Goal: Transaction & Acquisition: Book appointment/travel/reservation

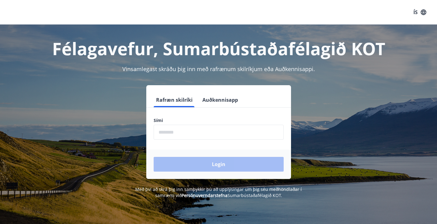
click at [173, 130] on input "phone" at bounding box center [219, 132] width 130 height 15
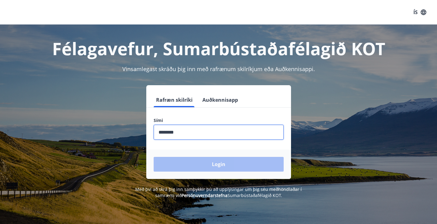
click at [200, 167] on div "Login" at bounding box center [218, 164] width 145 height 29
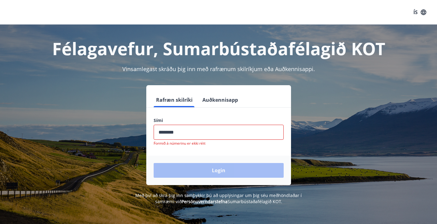
click at [192, 134] on input "phone" at bounding box center [219, 132] width 130 height 15
type input "********"
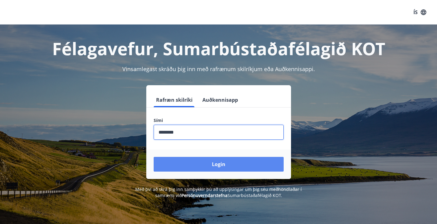
click at [200, 163] on button "Login" at bounding box center [219, 164] width 130 height 15
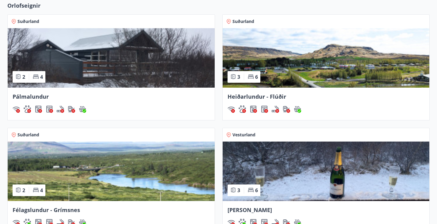
scroll to position [245, 0]
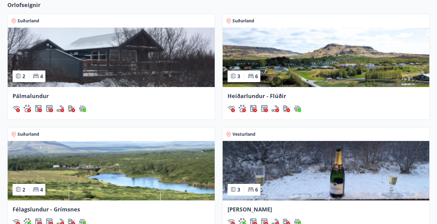
click at [272, 206] on span "[PERSON_NAME]" at bounding box center [250, 209] width 44 height 7
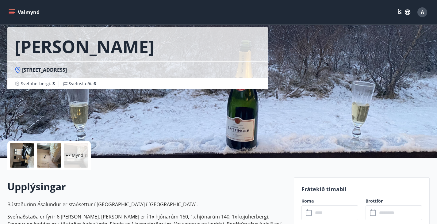
scroll to position [92, 0]
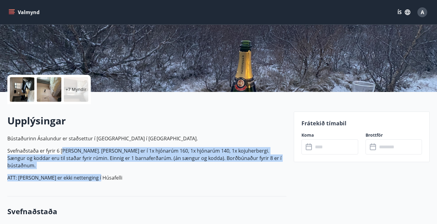
drag, startPoint x: 63, startPoint y: 152, endPoint x: 106, endPoint y: 163, distance: 43.5
click at [106, 163] on p "Bústaðurinn Ásalundur er staðsettur í [GEOGRAPHIC_DATA] í [GEOGRAPHIC_DATA]. Sv…" at bounding box center [146, 158] width 279 height 47
click at [54, 157] on p "Svefnaðstaða er fyrir 6 [PERSON_NAME]. [PERSON_NAME] er í 1x hjónarúm 160, 1x h…" at bounding box center [146, 158] width 279 height 22
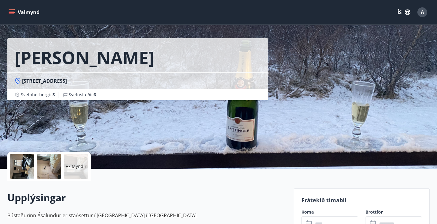
scroll to position [0, 0]
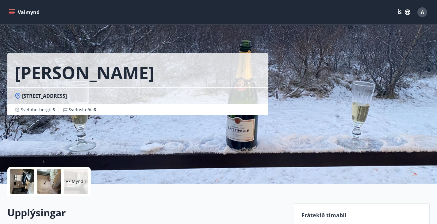
click at [18, 182] on div at bounding box center [22, 181] width 25 height 25
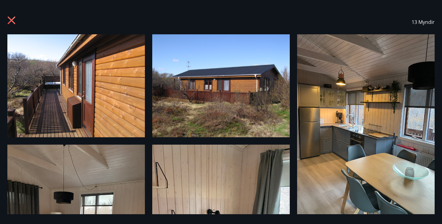
click at [424, 22] on span "13 Myndir" at bounding box center [422, 22] width 23 height 7
click at [107, 99] on img at bounding box center [75, 85] width 137 height 103
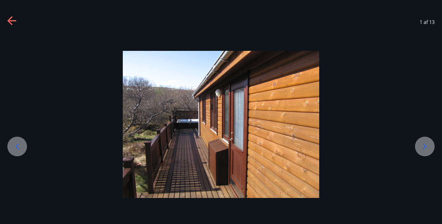
click at [424, 140] on div at bounding box center [425, 147] width 20 height 20
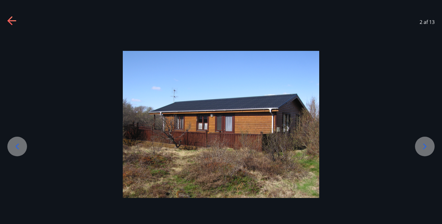
click at [424, 140] on div at bounding box center [425, 147] width 20 height 20
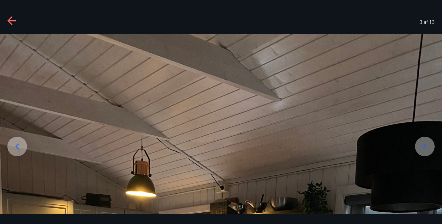
click at [424, 140] on div at bounding box center [425, 147] width 20 height 20
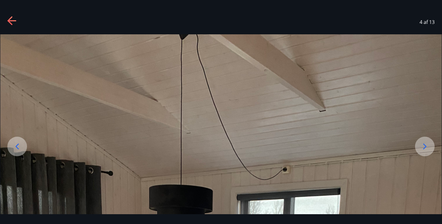
click at [424, 140] on div at bounding box center [425, 147] width 20 height 20
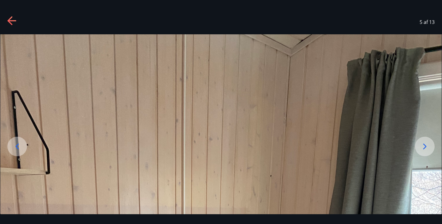
click at [424, 140] on div at bounding box center [425, 147] width 20 height 20
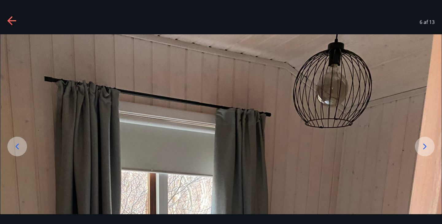
click at [424, 140] on div at bounding box center [425, 147] width 20 height 20
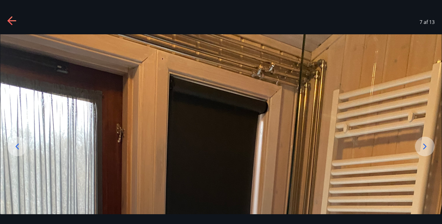
click at [424, 140] on div at bounding box center [425, 147] width 20 height 20
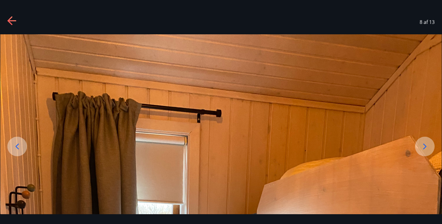
click at [424, 140] on div at bounding box center [425, 147] width 20 height 20
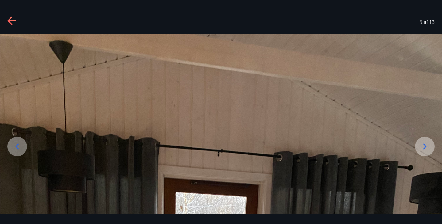
click at [424, 140] on div at bounding box center [425, 147] width 20 height 20
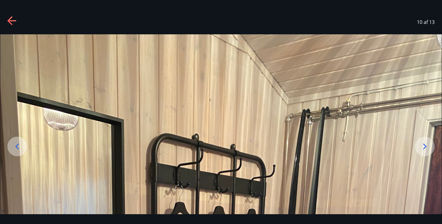
click at [423, 141] on div at bounding box center [425, 147] width 20 height 20
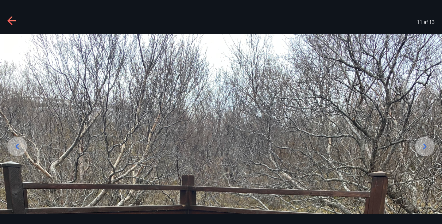
click at [423, 141] on div at bounding box center [425, 147] width 20 height 20
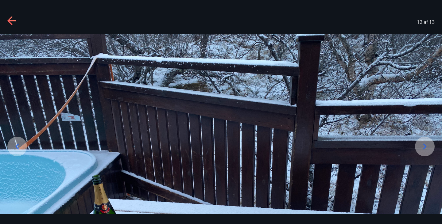
click at [423, 141] on div at bounding box center [425, 147] width 20 height 20
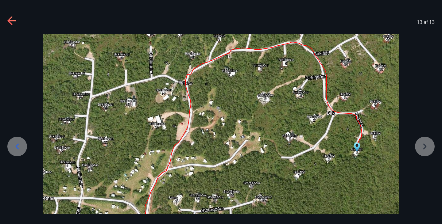
click at [15, 23] on icon at bounding box center [12, 21] width 10 height 10
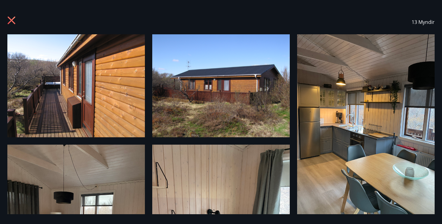
click at [15, 18] on icon at bounding box center [12, 21] width 10 height 10
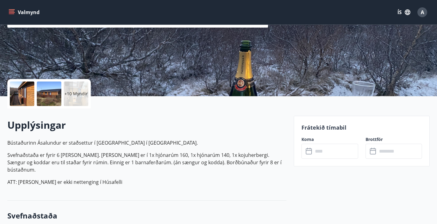
scroll to position [31, 0]
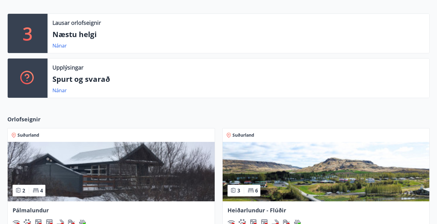
scroll to position [128, 0]
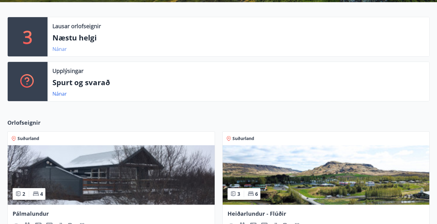
click at [65, 52] on link "Nánar" at bounding box center [59, 49] width 14 height 7
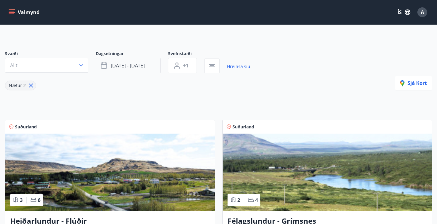
scroll to position [31, 0]
click at [127, 69] on span "[DATE] - [DATE]" at bounding box center [128, 65] width 34 height 7
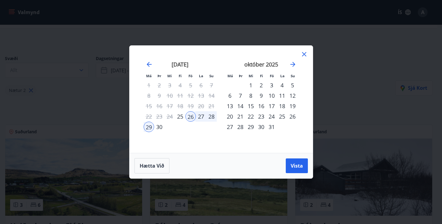
click at [270, 116] on div "24" at bounding box center [271, 116] width 10 height 10
click at [292, 116] on div "26" at bounding box center [292, 116] width 10 height 10
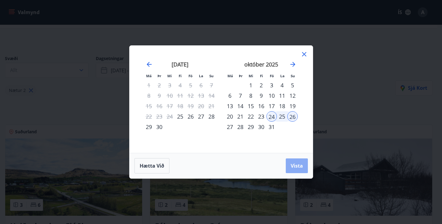
click at [295, 165] on span "Vista" at bounding box center [296, 166] width 12 height 7
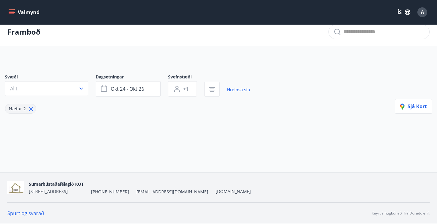
scroll to position [12, 0]
click at [77, 88] on button "Allt" at bounding box center [46, 88] width 83 height 15
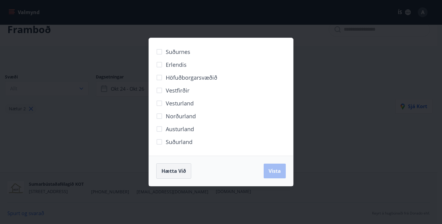
click at [163, 170] on span "Hætta við" at bounding box center [173, 171] width 25 height 7
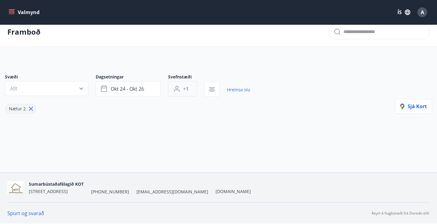
click at [181, 86] on button "+1" at bounding box center [182, 88] width 29 height 15
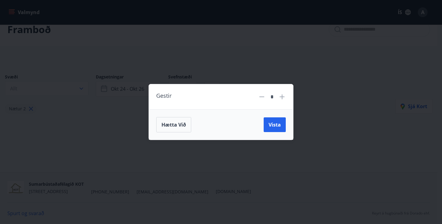
click at [283, 96] on icon at bounding box center [281, 96] width 7 height 7
click at [273, 123] on span "Vista" at bounding box center [274, 124] width 12 height 7
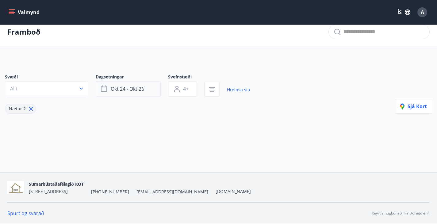
click at [139, 90] on span "okt 24 - okt 26" at bounding box center [127, 89] width 33 height 7
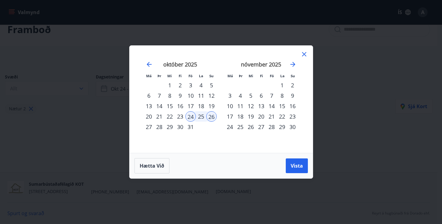
click at [182, 105] on div "16" at bounding box center [180, 106] width 10 height 10
click at [211, 105] on div "19" at bounding box center [211, 106] width 10 height 10
click at [297, 166] on span "Vista" at bounding box center [296, 166] width 12 height 7
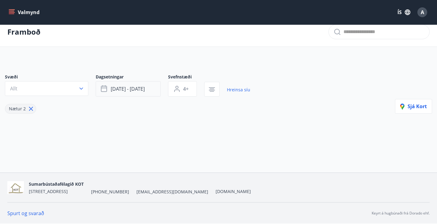
click at [153, 94] on button "[DATE] - [DATE]" at bounding box center [128, 88] width 65 height 15
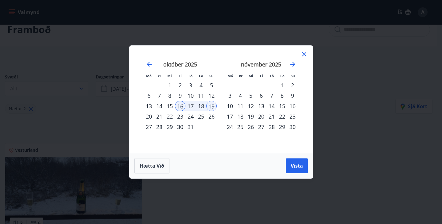
click at [361, 93] on div "Má Þr Mi Fi Fö La Su Má Þr Mi Fi Fö La Su [DATE] 1 2 3 4 5 6 7 8 9 10 11 12 13 …" at bounding box center [221, 112] width 442 height 224
click at [304, 54] on icon at bounding box center [304, 54] width 4 height 4
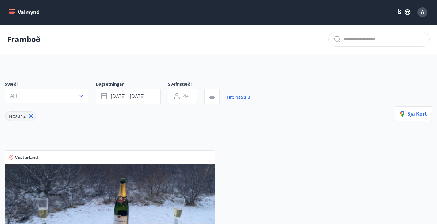
click at [29, 14] on button "Valmynd" at bounding box center [24, 12] width 35 height 11
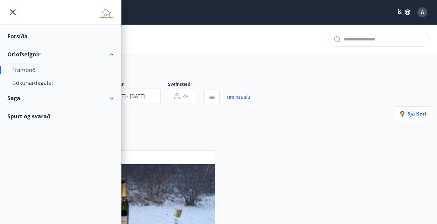
click at [36, 53] on div "Orlofseignir" at bounding box center [60, 54] width 106 height 18
type input "*"
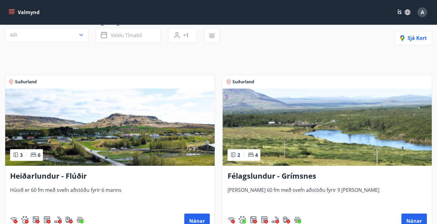
scroll to position [31, 0]
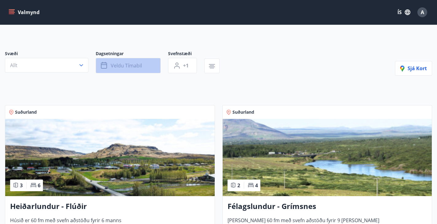
click at [128, 69] on span "Veldu tímabil" at bounding box center [126, 65] width 31 height 7
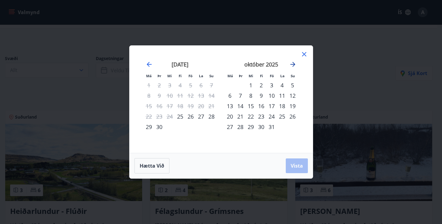
click at [293, 64] on icon "Move forward to switch to the next month." at bounding box center [292, 64] width 7 height 7
click at [262, 104] on div "13" at bounding box center [261, 106] width 10 height 10
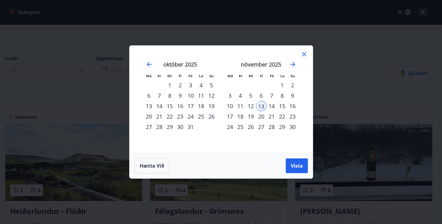
click at [291, 105] on div "16" at bounding box center [292, 106] width 10 height 10
click at [300, 166] on span "Vista" at bounding box center [296, 166] width 12 height 7
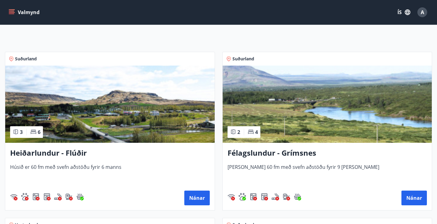
scroll to position [61, 0]
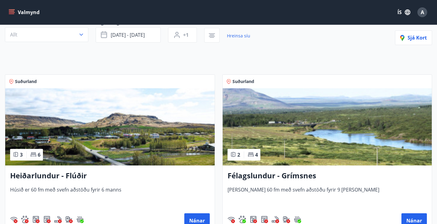
click at [228, 108] on img at bounding box center [327, 126] width 209 height 77
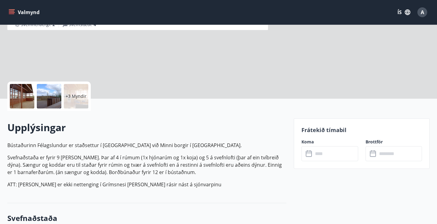
scroll to position [92, 0]
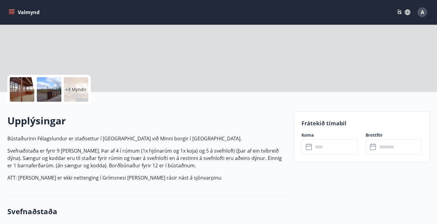
click at [310, 147] on icon at bounding box center [309, 146] width 7 height 7
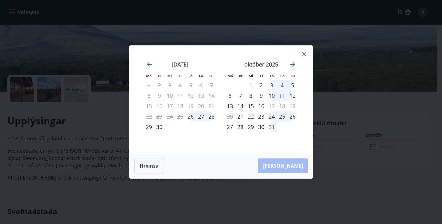
click at [290, 60] on div "október 2025" at bounding box center [260, 66] width 73 height 27
click at [291, 64] on icon "Move forward to switch to the next month." at bounding box center [292, 64] width 5 height 5
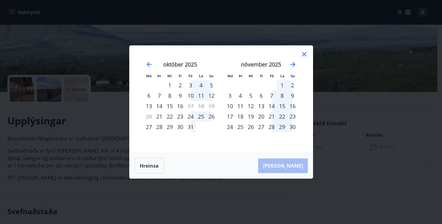
click at [190, 86] on div "3" at bounding box center [190, 85] width 10 height 10
click at [198, 84] on div "4" at bounding box center [201, 85] width 10 height 10
click at [180, 85] on div "2" at bounding box center [180, 85] width 10 height 10
click at [260, 96] on div "6" at bounding box center [261, 95] width 10 height 10
click at [149, 66] on icon "Move backward to switch to the previous month." at bounding box center [148, 64] width 7 height 7
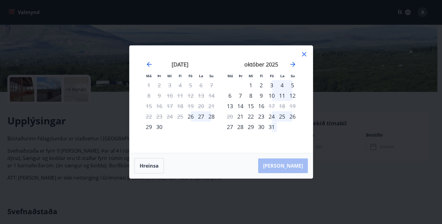
click at [273, 85] on div "3" at bounding box center [271, 85] width 10 height 10
click at [279, 85] on div "4" at bounding box center [282, 85] width 10 height 10
click at [280, 85] on div "4" at bounding box center [282, 85] width 10 height 10
click at [198, 115] on div "27" at bounding box center [201, 116] width 10 height 10
click at [300, 53] on icon at bounding box center [303, 54] width 7 height 7
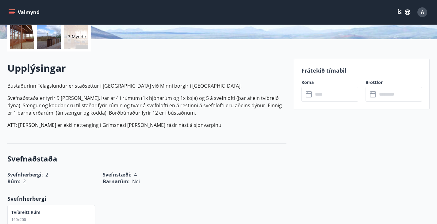
scroll to position [0, 0]
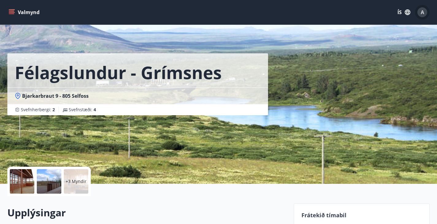
click at [421, 10] on span "A" at bounding box center [422, 12] width 3 height 7
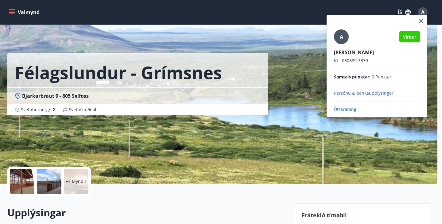
click at [32, 14] on div at bounding box center [221, 112] width 442 height 224
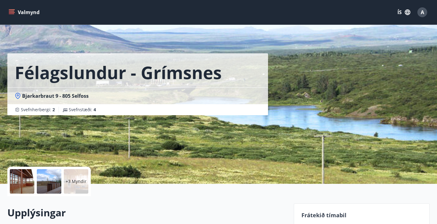
click at [27, 14] on button "Valmynd" at bounding box center [24, 12] width 35 height 11
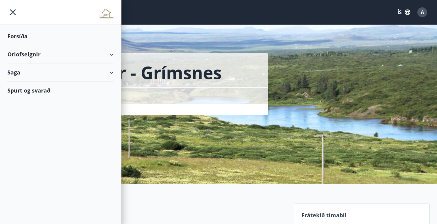
click at [22, 34] on div "Forsíða" at bounding box center [60, 36] width 106 height 18
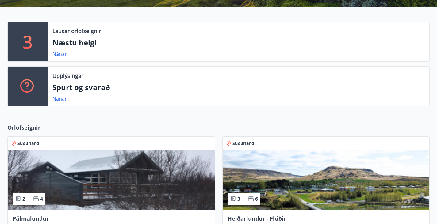
scroll to position [215, 0]
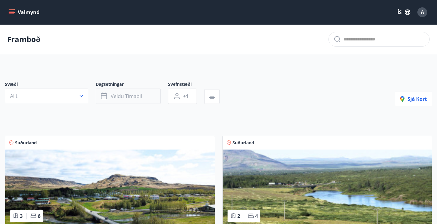
click at [108, 104] on button "Veldu tímabil" at bounding box center [128, 96] width 65 height 15
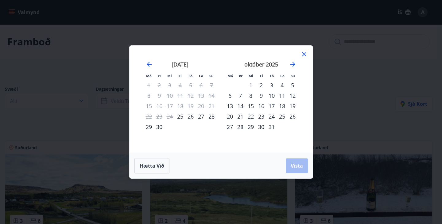
click at [302, 53] on icon at bounding box center [303, 54] width 7 height 7
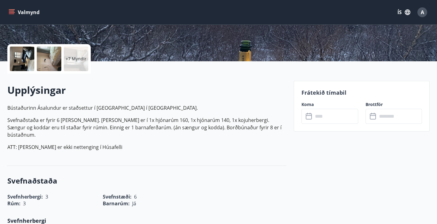
scroll to position [31, 0]
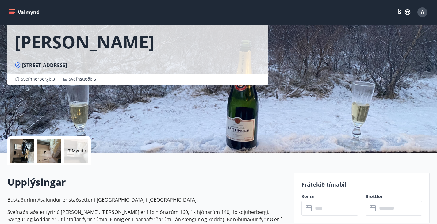
click at [10, 12] on icon "menu" at bounding box center [12, 12] width 7 height 1
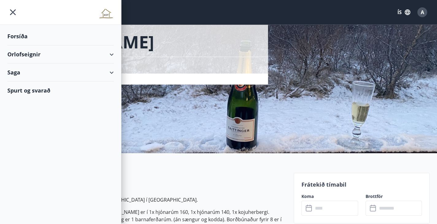
click at [80, 88] on div "Spurt og svarað" at bounding box center [60, 91] width 106 height 18
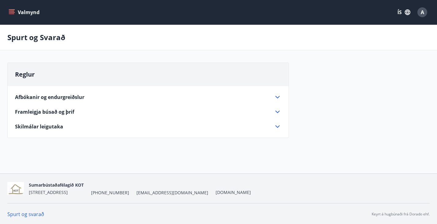
scroll to position [5, 0]
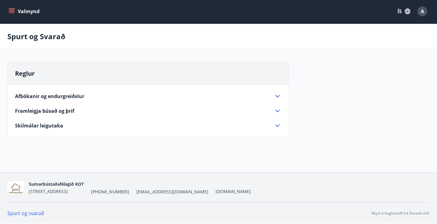
click at [32, 9] on button "Valmynd" at bounding box center [24, 11] width 35 height 11
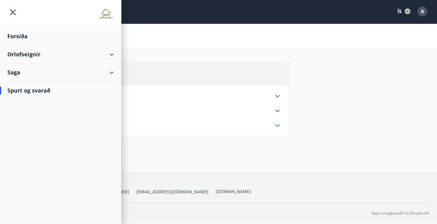
click at [24, 36] on div "Forsíða" at bounding box center [60, 36] width 106 height 18
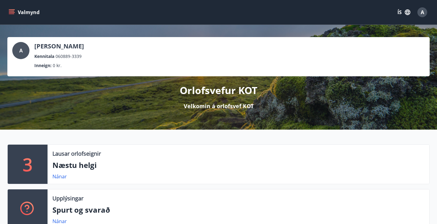
drag, startPoint x: 36, startPoint y: 54, endPoint x: 31, endPoint y: 55, distance: 6.0
click at [35, 54] on p "Kennitala" at bounding box center [44, 56] width 20 height 7
click at [25, 55] on div "A" at bounding box center [20, 50] width 17 height 17
click at [424, 14] on span "A" at bounding box center [422, 12] width 3 height 7
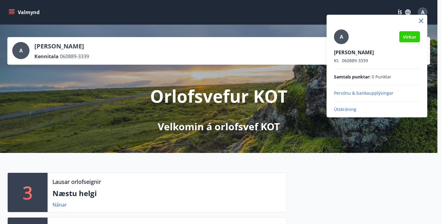
click at [352, 92] on p "Persónu & bankaupplýsingar" at bounding box center [377, 93] width 86 height 6
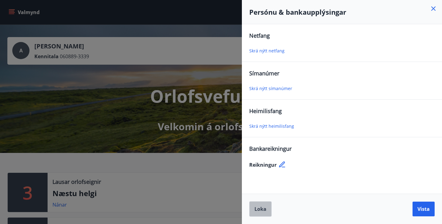
click at [261, 211] on span "Loka" at bounding box center [260, 209] width 12 height 7
